Goal: Navigation & Orientation: Find specific page/section

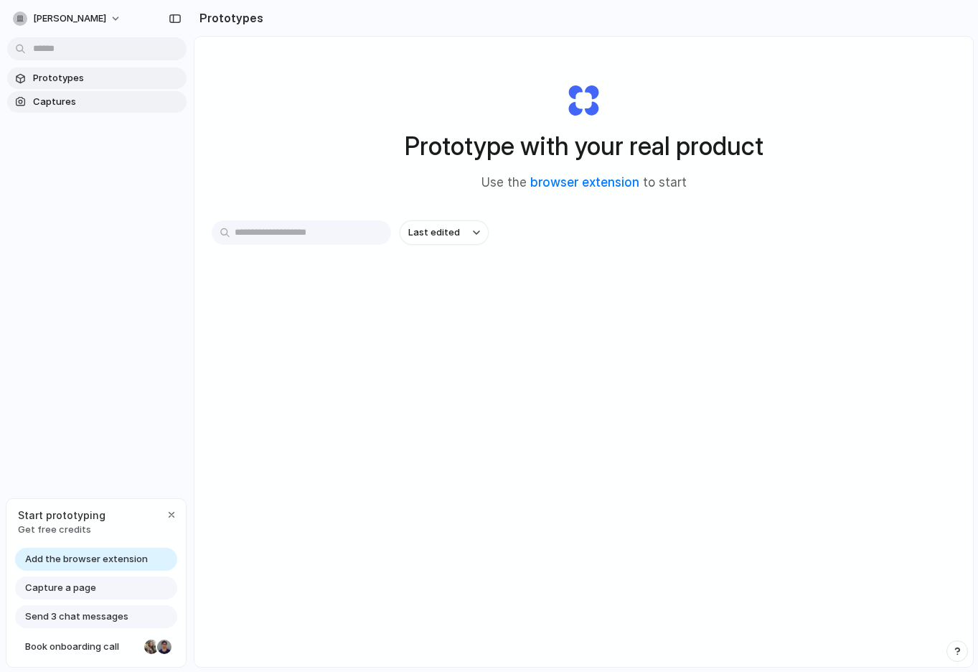
click at [65, 101] on span "Captures" at bounding box center [107, 102] width 148 height 14
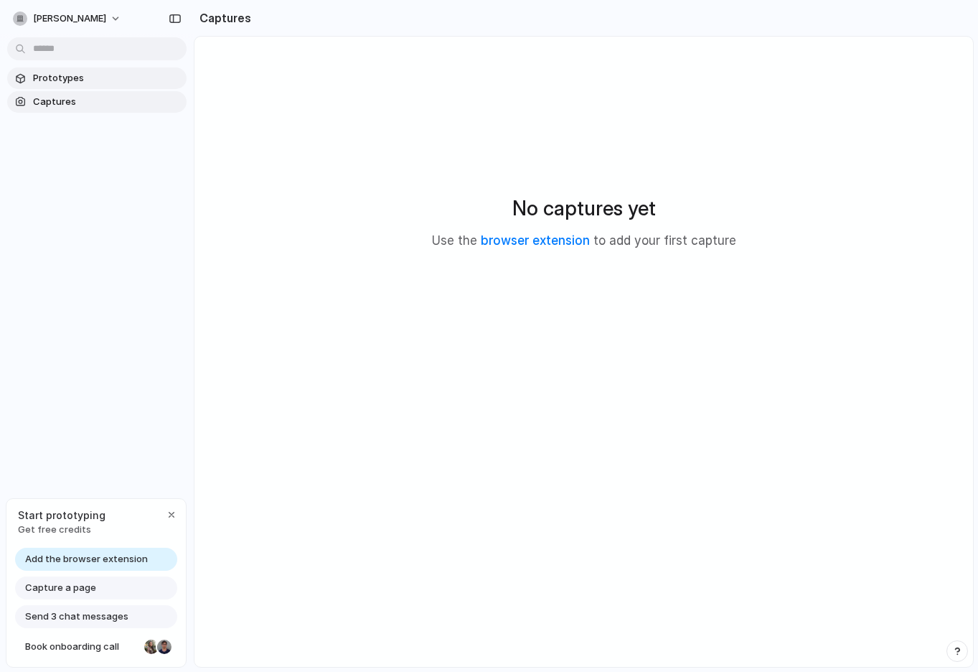
click at [41, 80] on span "Prototypes" at bounding box center [107, 78] width 148 height 14
